Goal: Task Accomplishment & Management: Complete application form

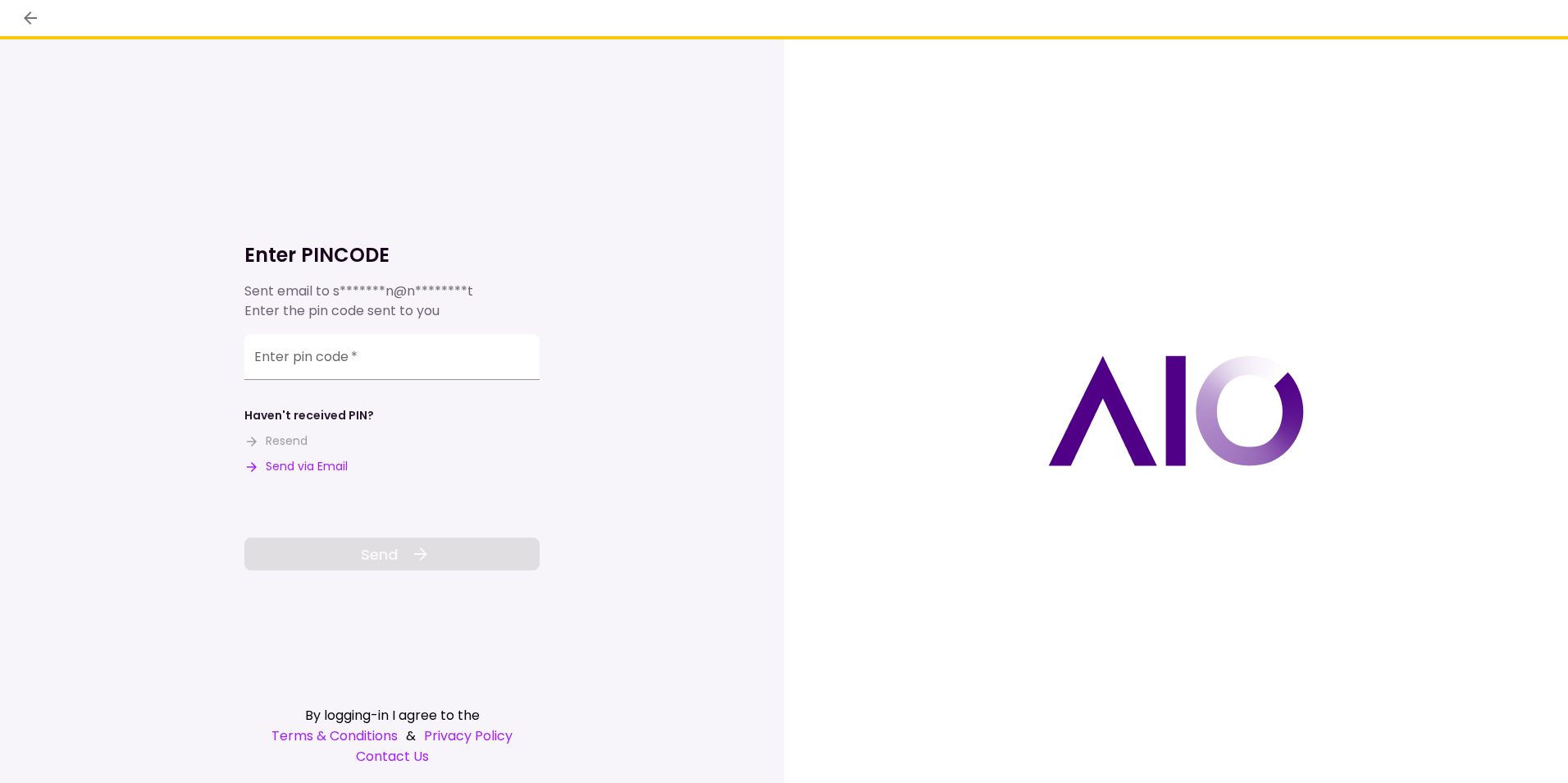
click at [299, 358] on input "Enter pin code   *" at bounding box center [391, 357] width 295 height 46
click at [304, 460] on button "Send via Email" at bounding box center [295, 466] width 103 height 17
click at [294, 362] on input "Enter pin code   *" at bounding box center [391, 357] width 295 height 46
paste input "******"
type input "******"
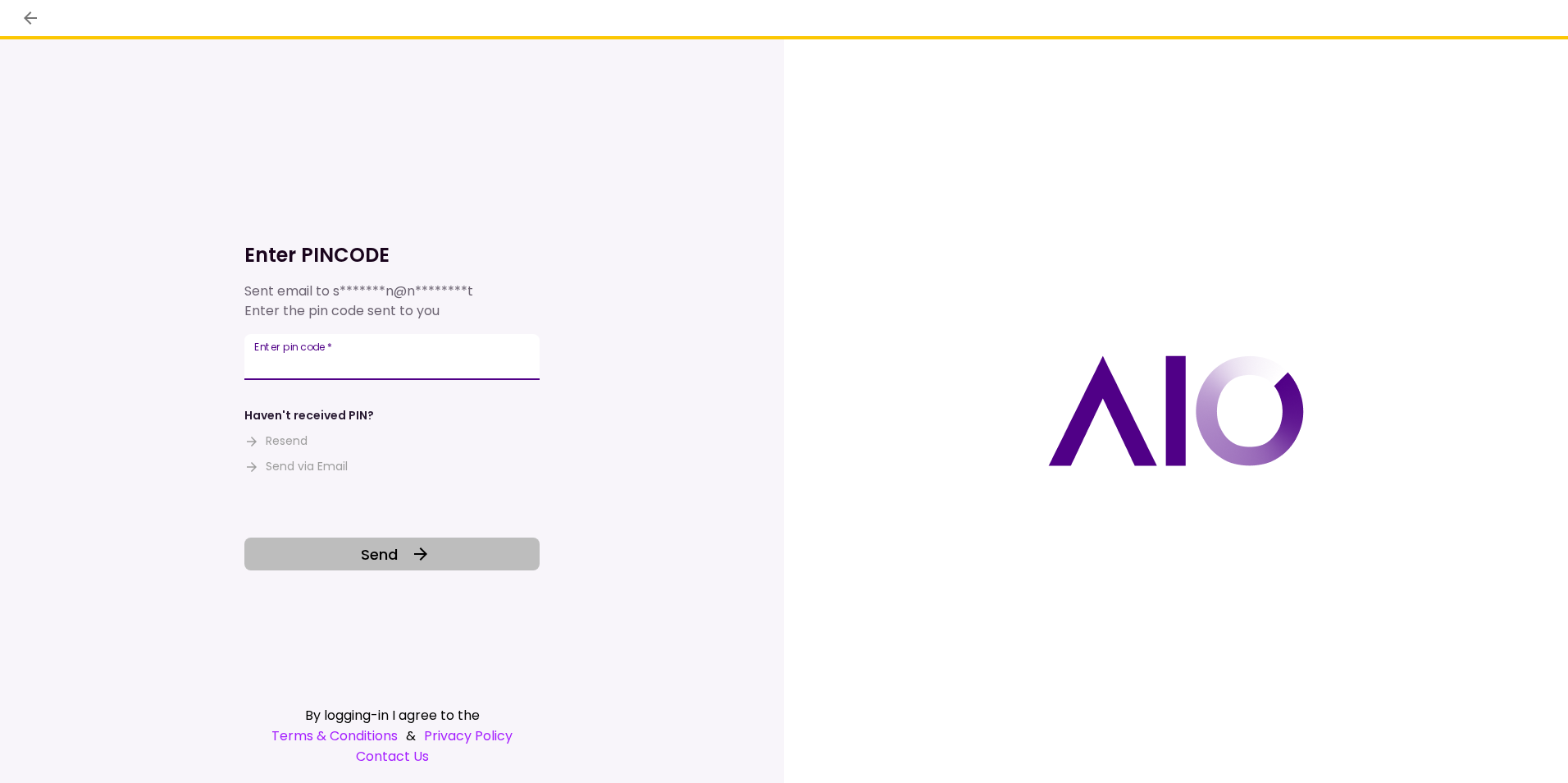
click at [381, 550] on span "Send" at bounding box center [379, 554] width 37 height 22
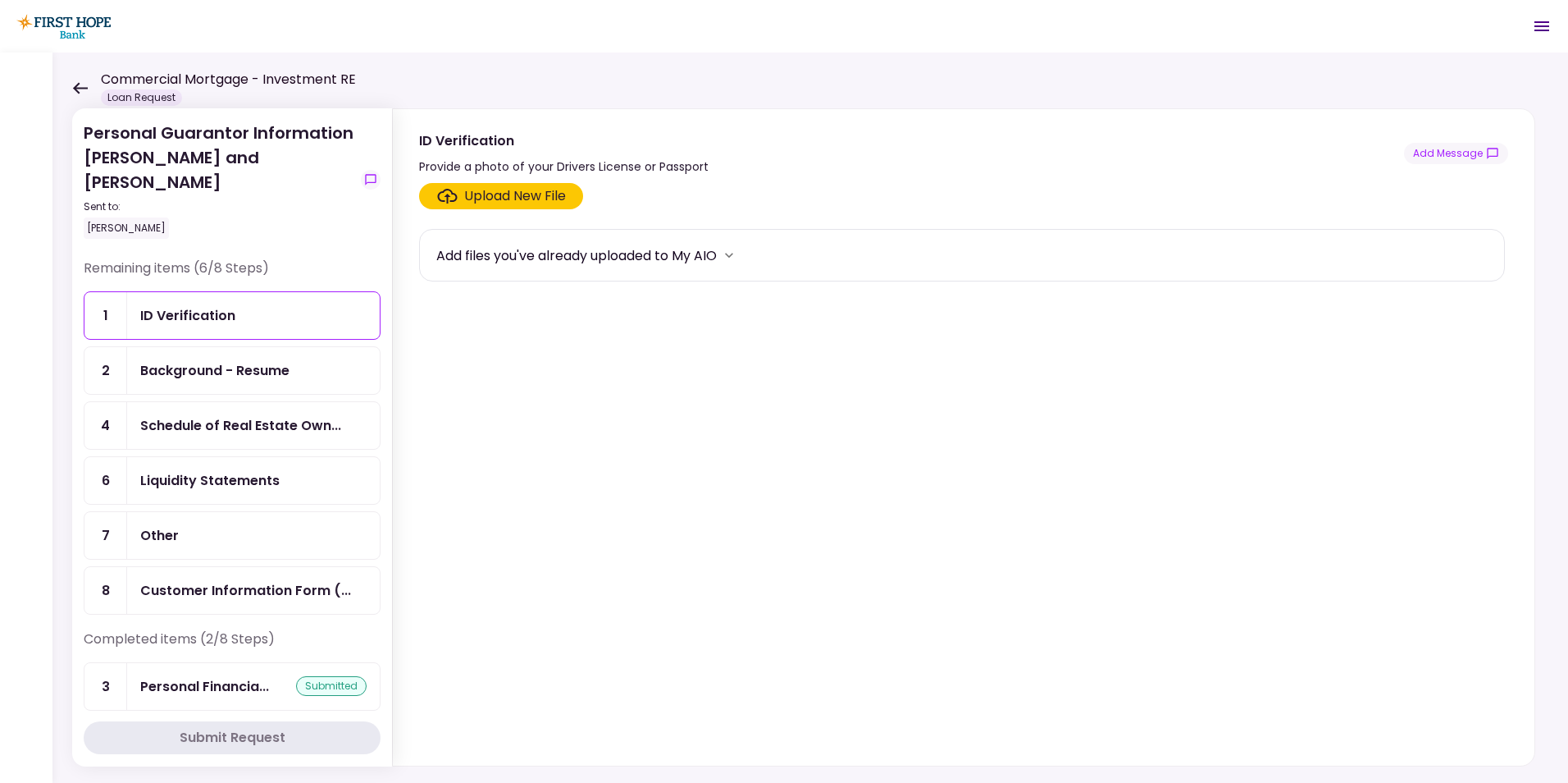
click at [77, 89] on icon at bounding box center [80, 87] width 14 height 11
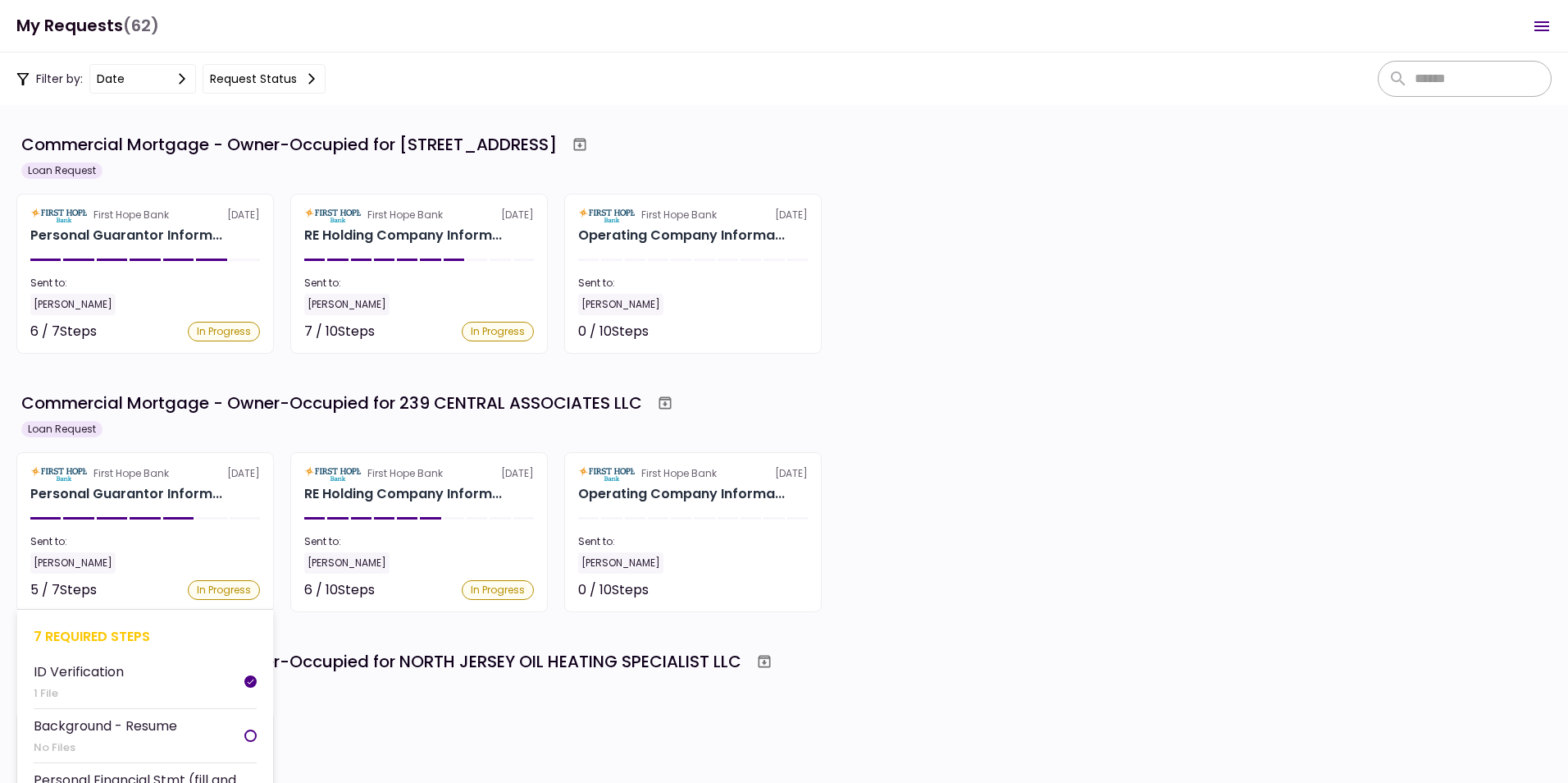
click at [85, 484] on div "Personal Guarantor Inform..." at bounding box center [127, 494] width 192 height 20
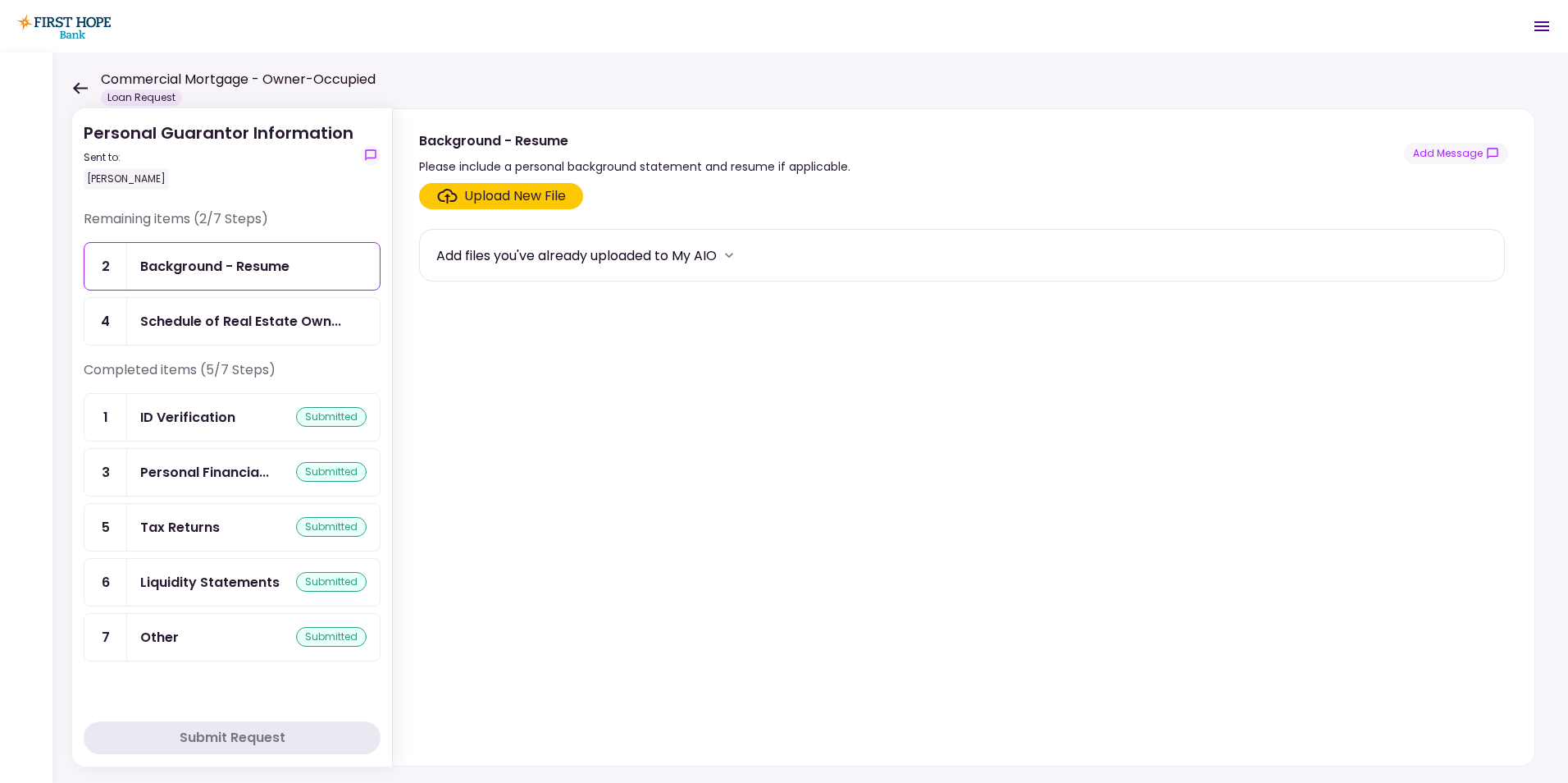
click at [77, 87] on icon at bounding box center [80, 87] width 14 height 11
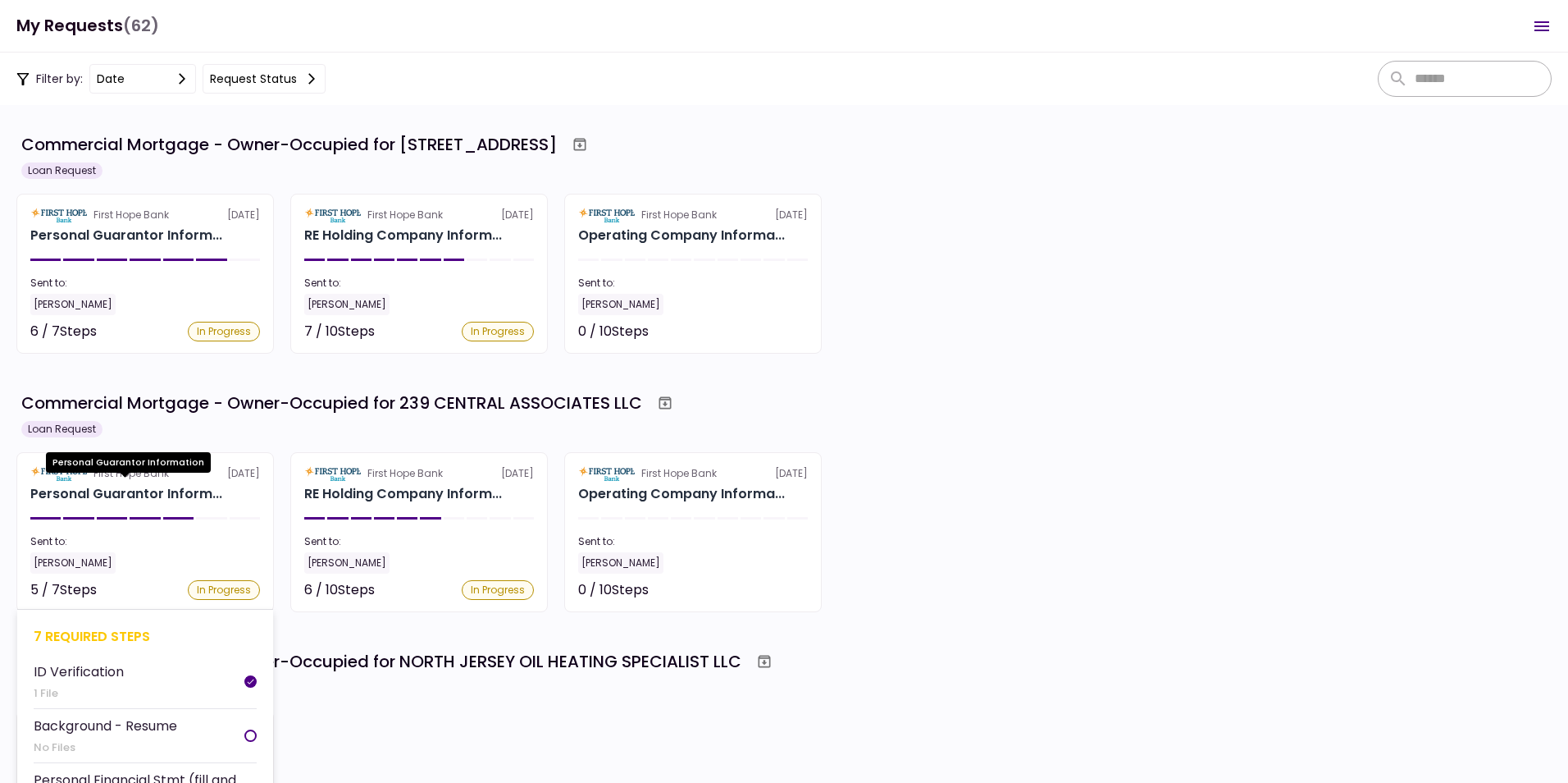
click at [125, 494] on div "Personal Guarantor Inform..." at bounding box center [127, 494] width 192 height 20
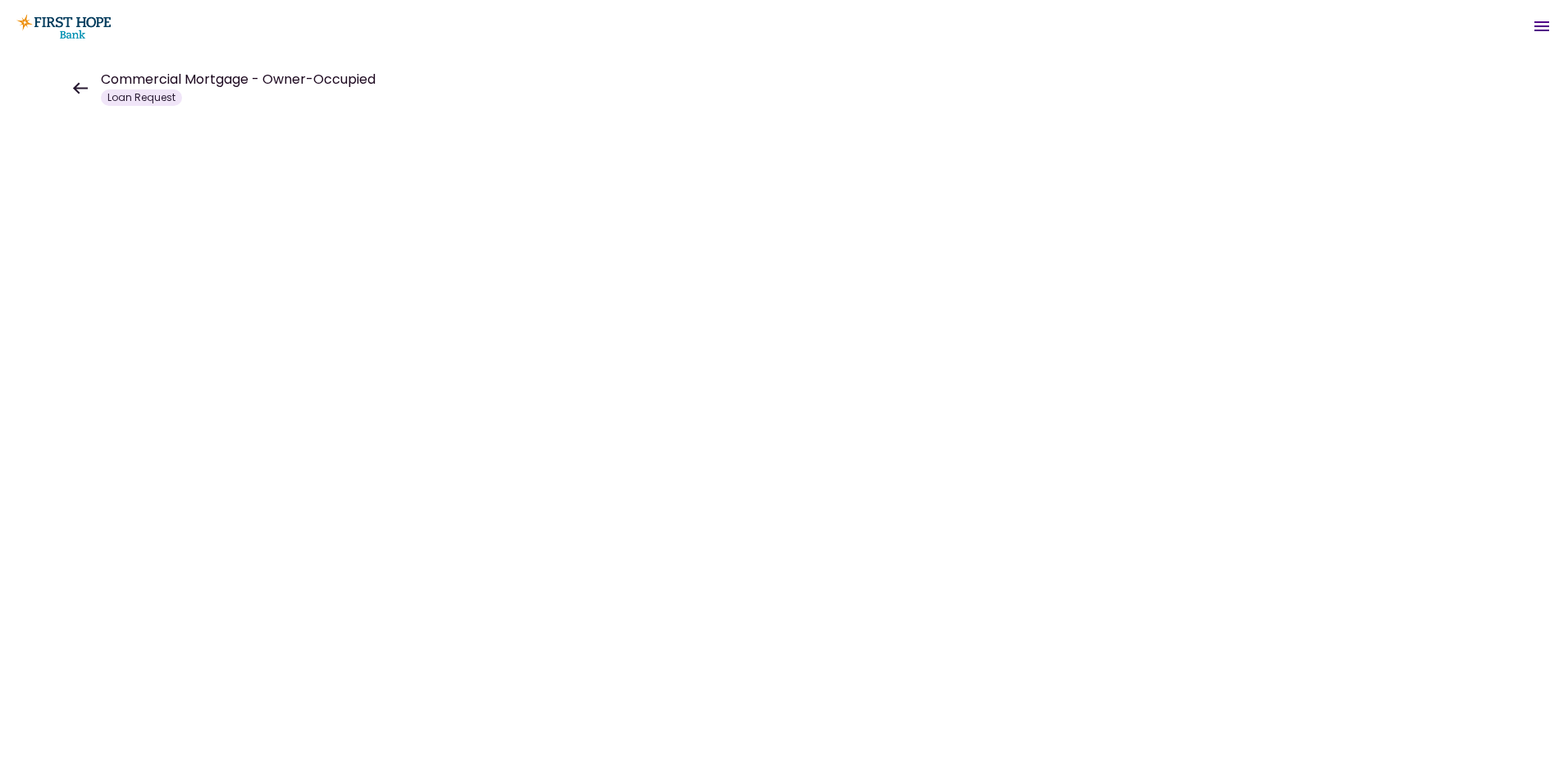
click at [125, 494] on div at bounding box center [784, 418] width 1568 height 730
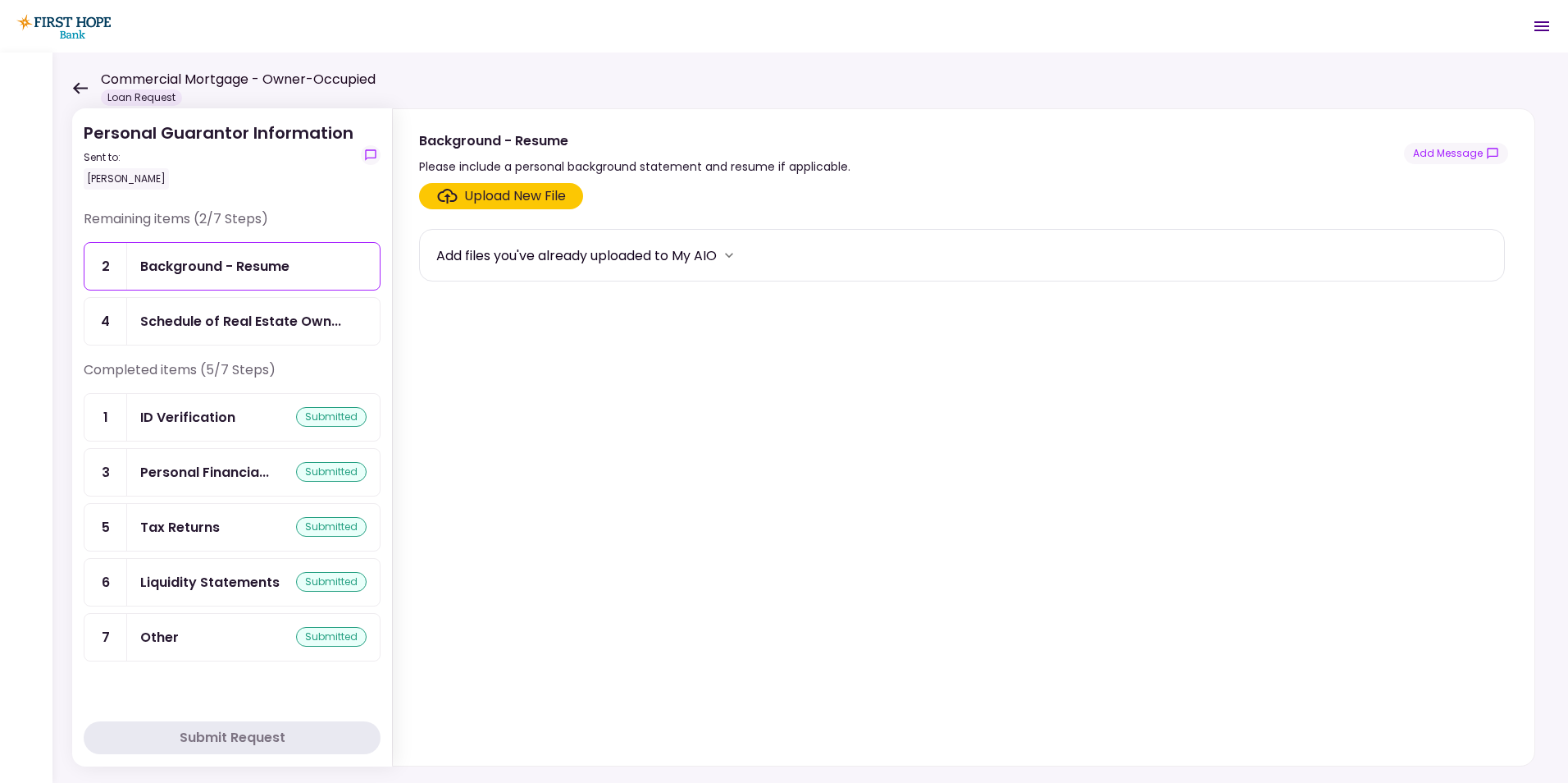
click at [188, 525] on div "Tax Returns" at bounding box center [180, 527] width 80 height 20
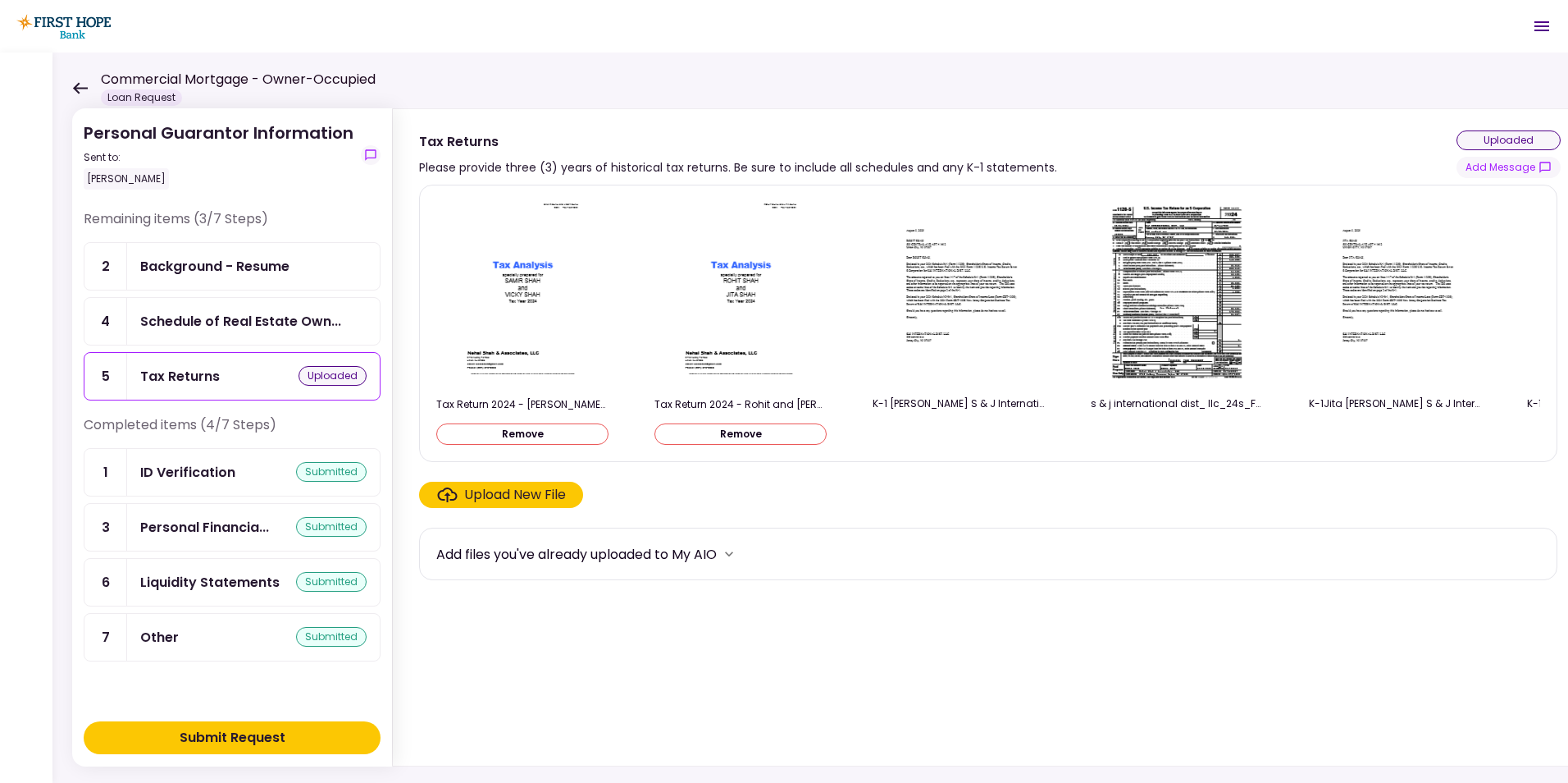
click at [264, 730] on div "Submit Request" at bounding box center [232, 737] width 105 height 20
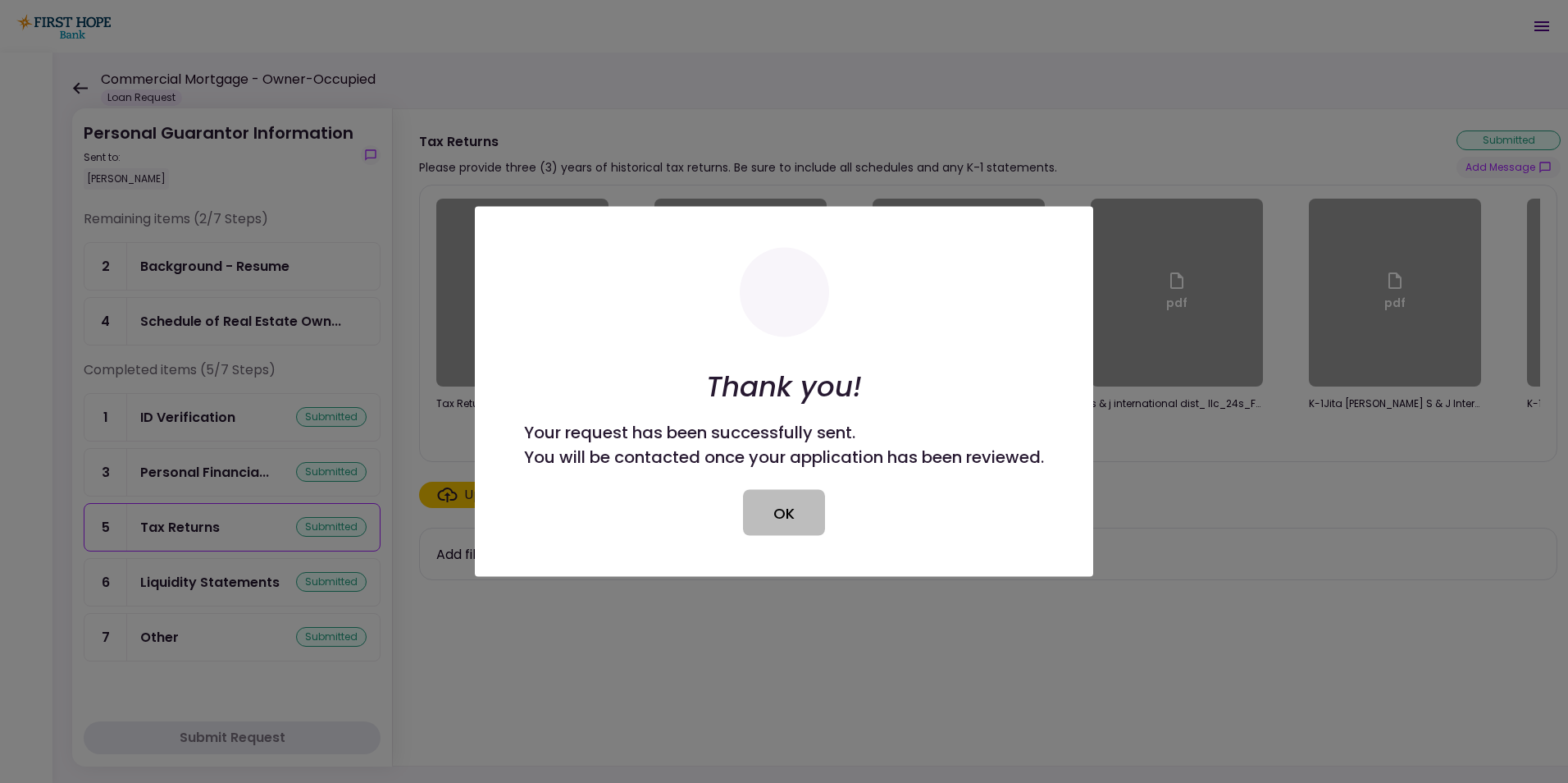
drag, startPoint x: 790, startPoint y: 523, endPoint x: 1096, endPoint y: 561, distance: 308.4
click at [790, 523] on button "OK" at bounding box center [784, 513] width 82 height 46
